Goal: Navigation & Orientation: Find specific page/section

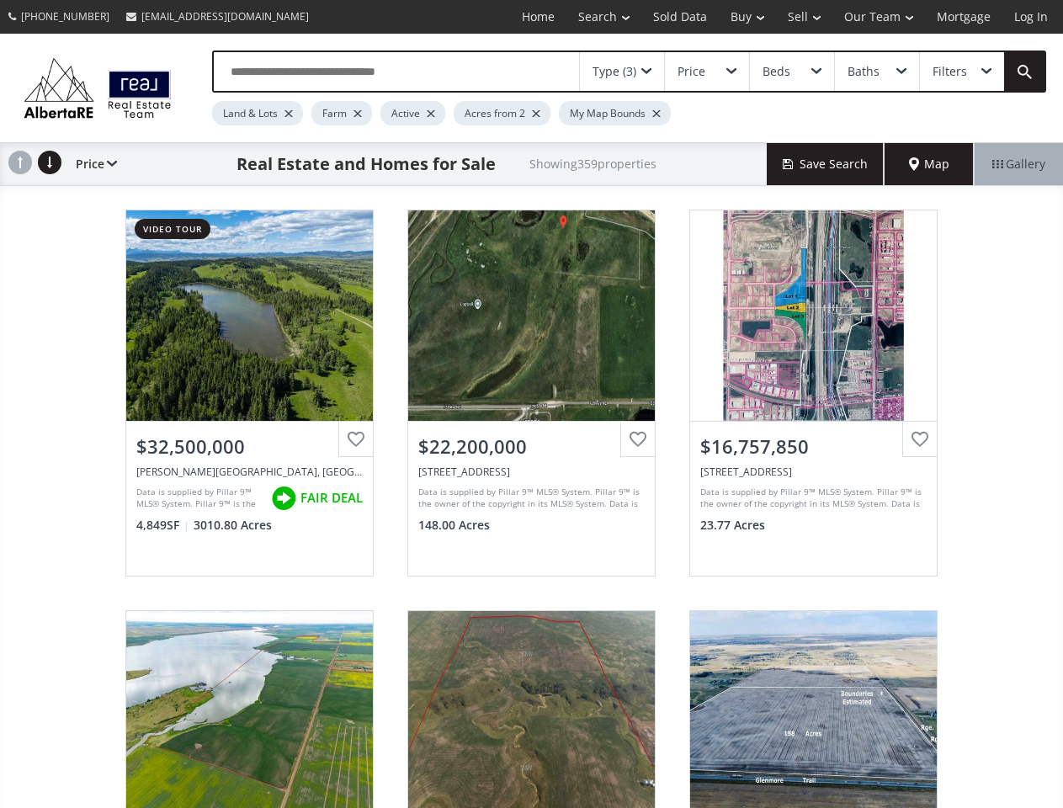
click at [591, 17] on link "Search" at bounding box center [603, 17] width 75 height 34
click at [739, 17] on link "Buy" at bounding box center [746, 17] width 57 height 34
click at [798, 17] on link "Sell" at bounding box center [804, 17] width 56 height 34
click at [877, 17] on link "Our Team" at bounding box center [878, 17] width 93 height 34
click at [1031, 17] on link "Log In" at bounding box center [1030, 17] width 57 height 34
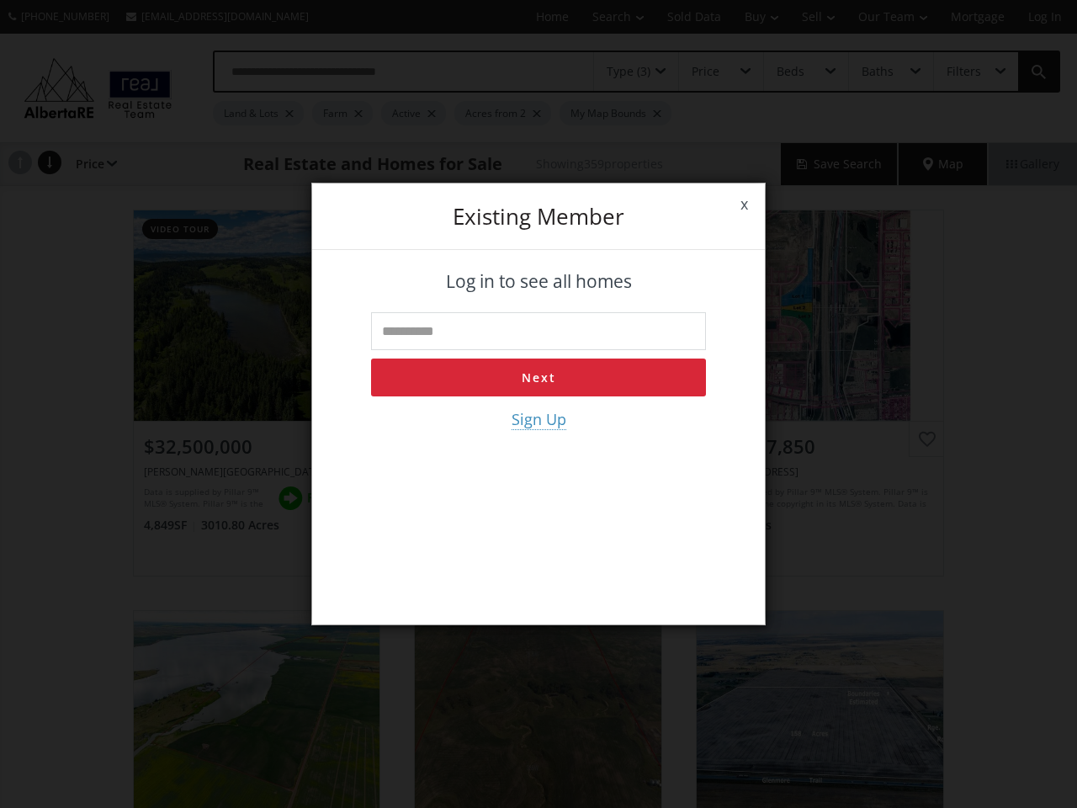
click at [622, 72] on div "x Existing member Log in to see all homes Next Sign Up" at bounding box center [538, 404] width 1077 height 808
click at [706, 72] on div "x Existing member Log in to see all homes Next Sign Up" at bounding box center [538, 404] width 1077 height 808
click at [791, 72] on div "x Existing member Log in to see all homes Next Sign Up" at bounding box center [538, 404] width 1077 height 808
click at [876, 72] on div "x Existing member Log in to see all homes Next Sign Up" at bounding box center [538, 404] width 1077 height 808
click at [961, 72] on div "x Existing member Log in to see all homes Next Sign Up" at bounding box center [538, 404] width 1077 height 808
